Goal: Information Seeking & Learning: Find specific fact

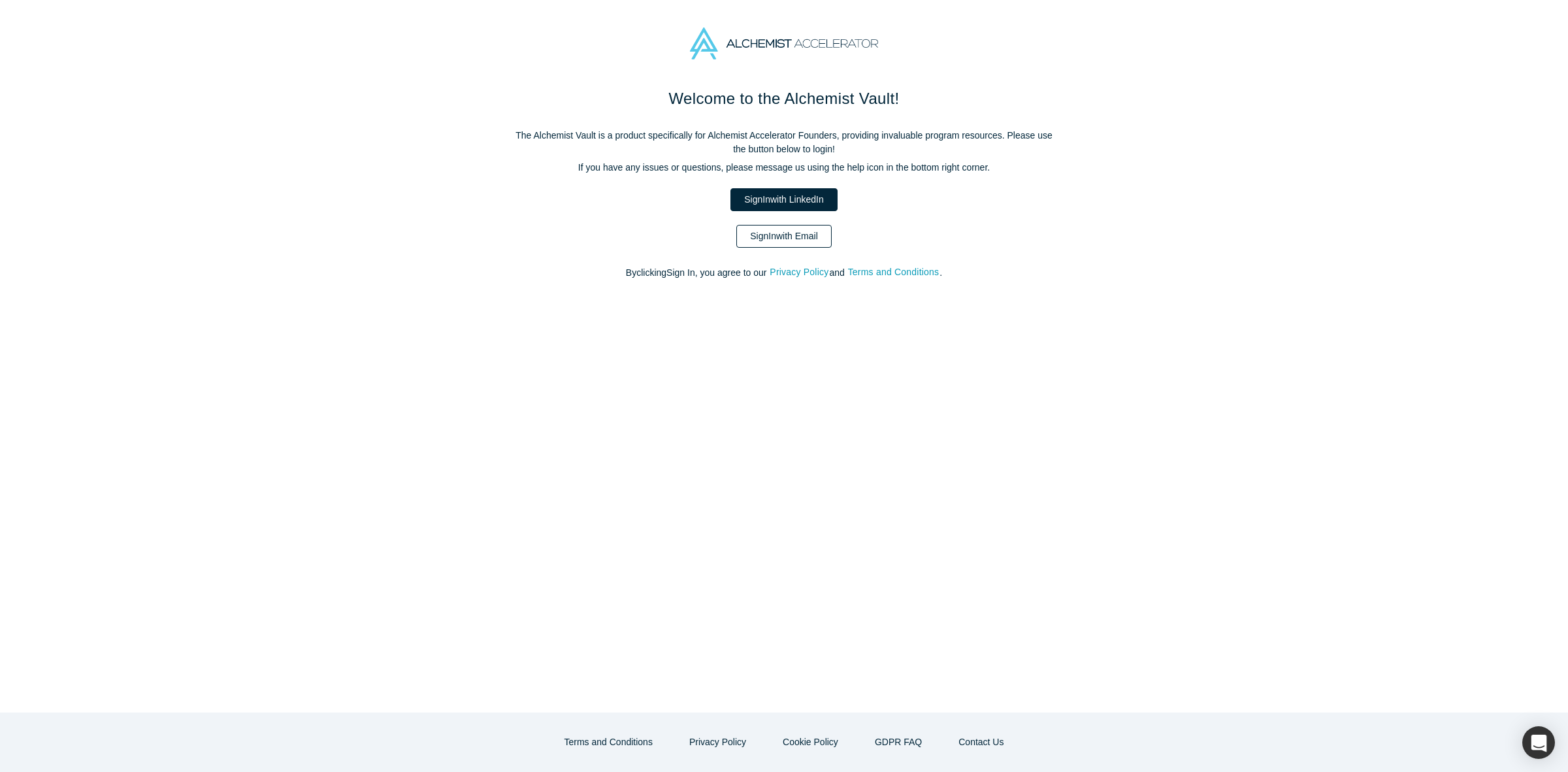
click at [774, 227] on link "Sign In with Email" at bounding box center [784, 236] width 96 height 23
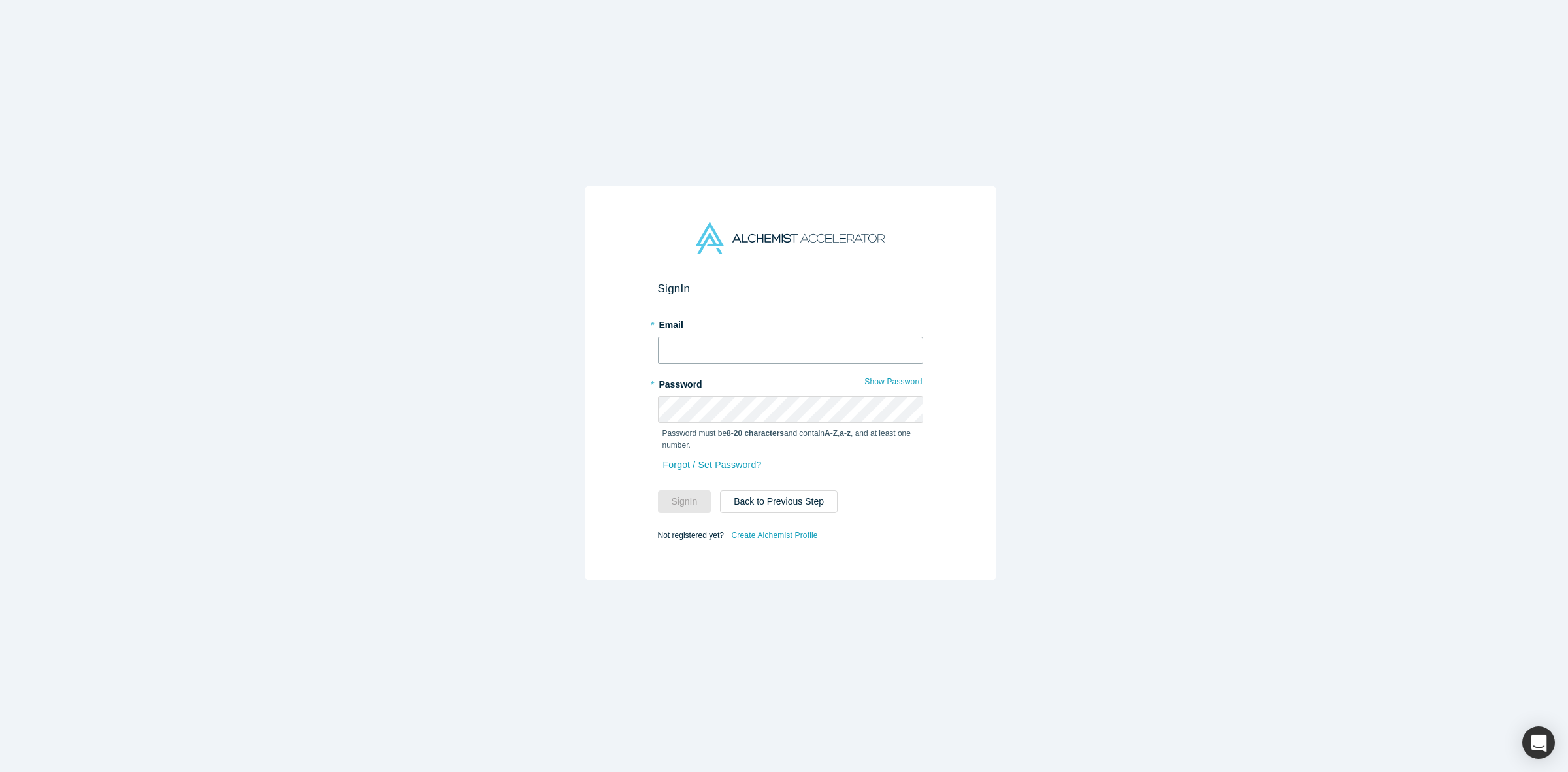
type input "[PERSON_NAME][EMAIL_ADDRESS][DOMAIN_NAME]"
click at [688, 494] on button "Sign In" at bounding box center [685, 502] width 54 height 23
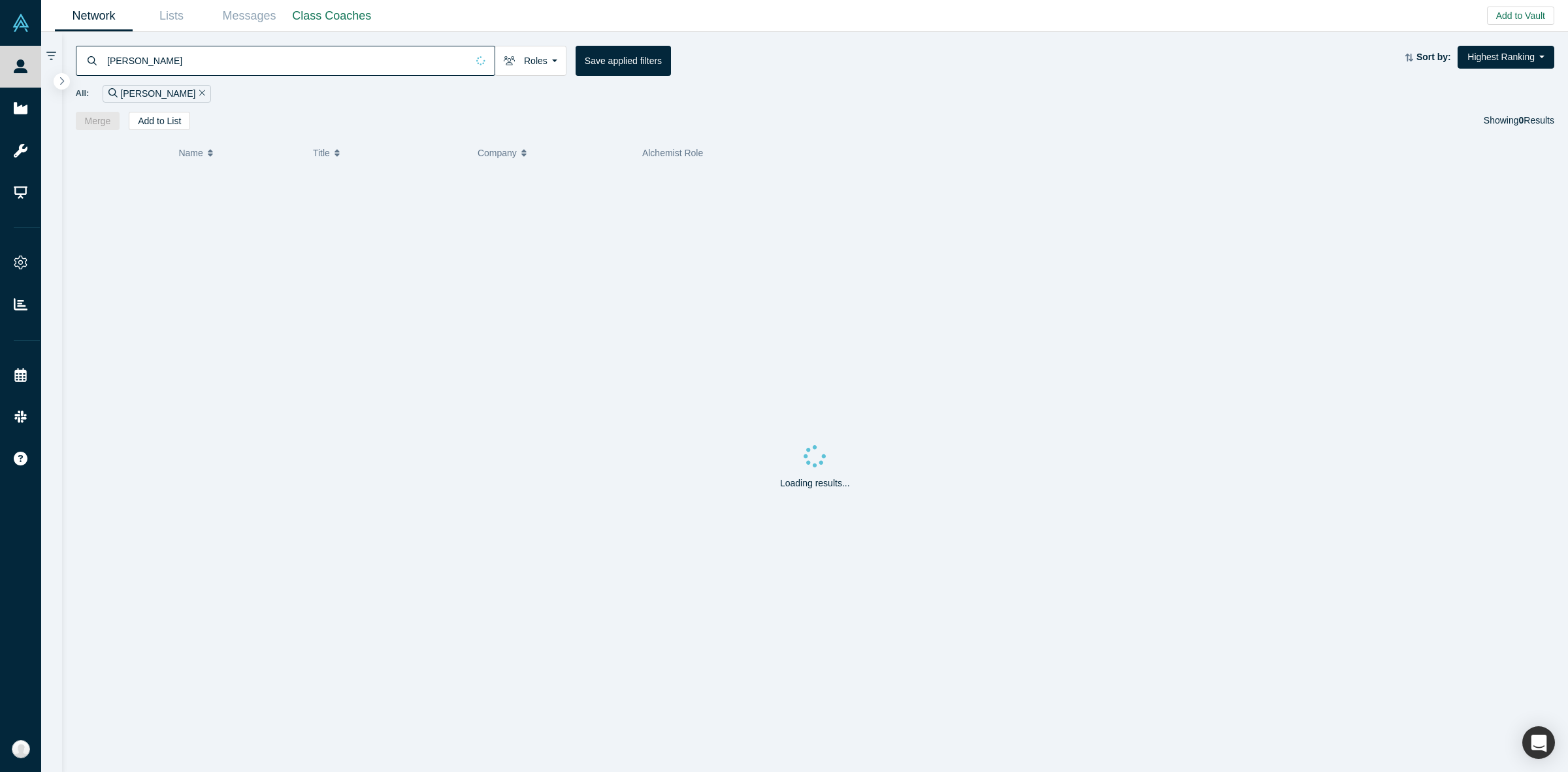
click at [265, 56] on input "[PERSON_NAME]" at bounding box center [286, 60] width 361 height 31
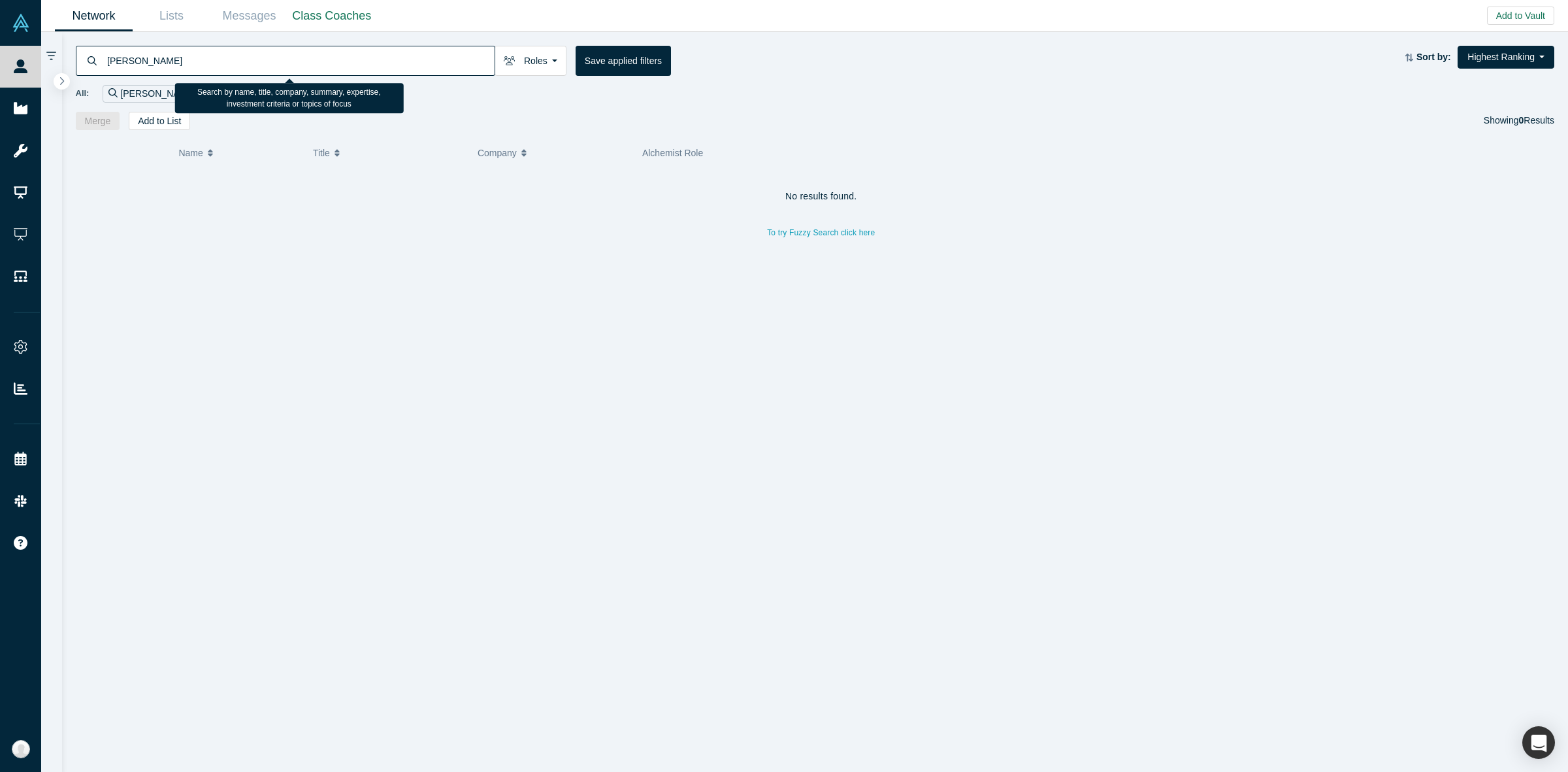
paste input "Shiprazor"
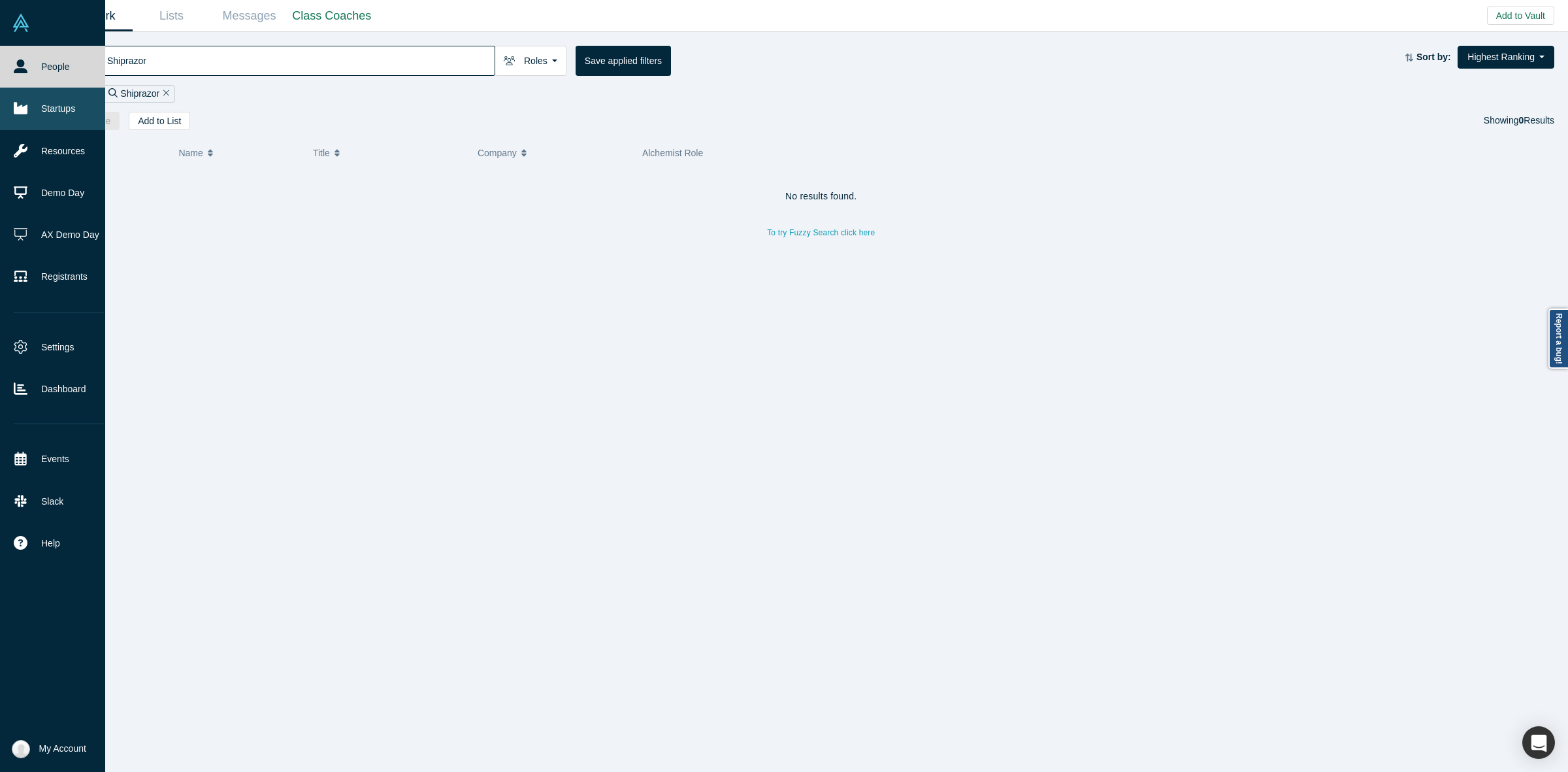
type input "Shiprazor"
click at [47, 106] on link "Startups" at bounding box center [59, 109] width 118 height 42
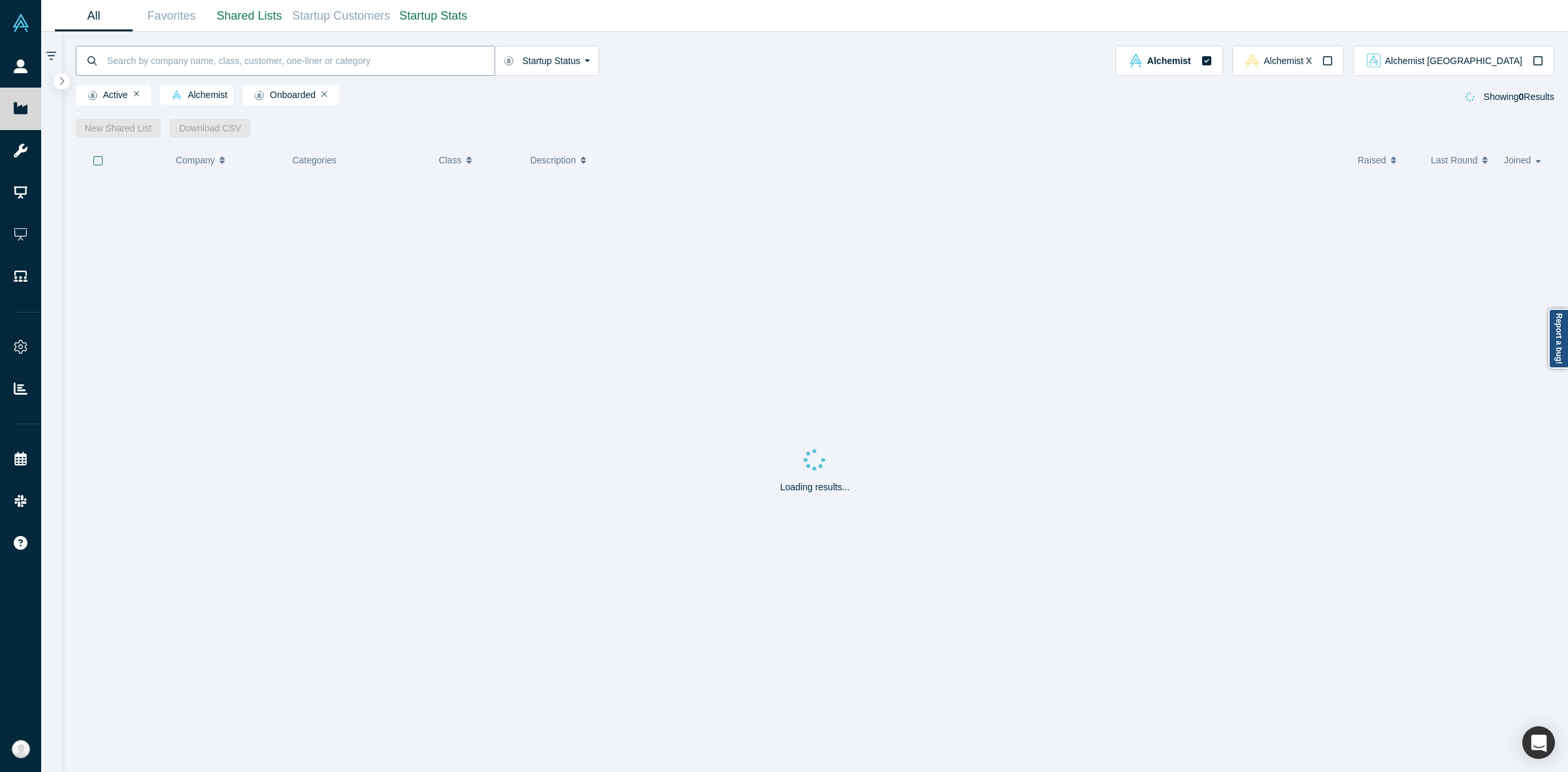
click at [226, 66] on input at bounding box center [300, 60] width 389 height 31
paste input "Shiprazor"
type input "Shiprazor"
